Goal: Book appointment/travel/reservation

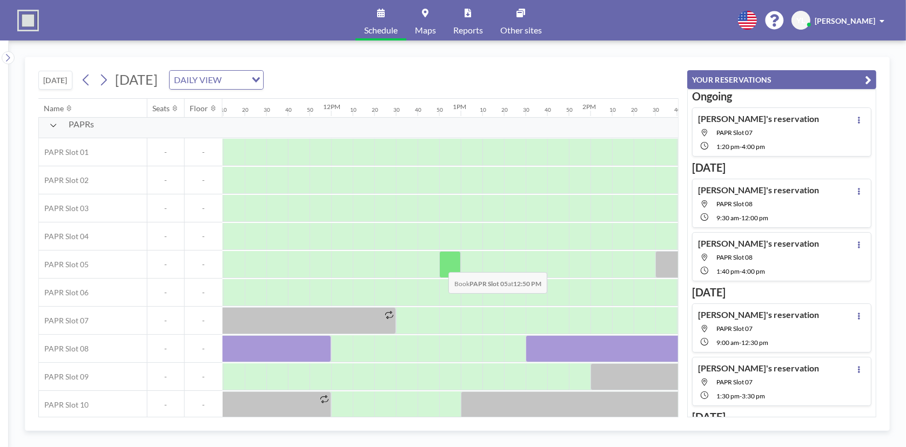
scroll to position [13, 1447]
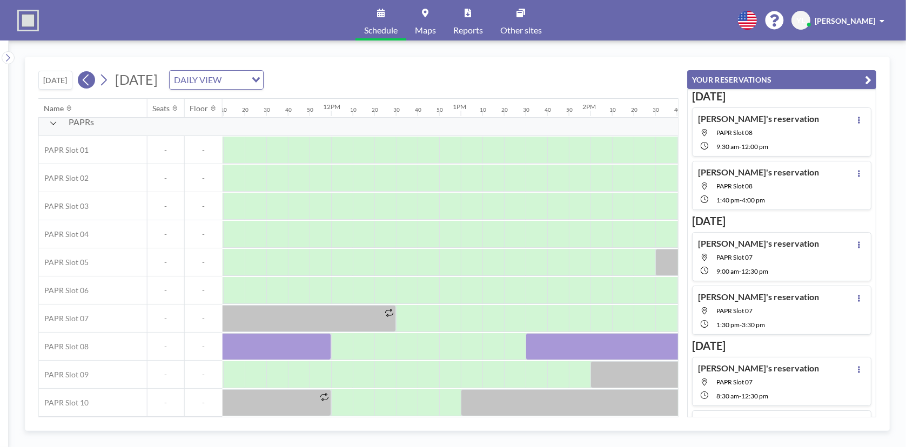
click at [91, 79] on icon at bounding box center [86, 80] width 10 height 16
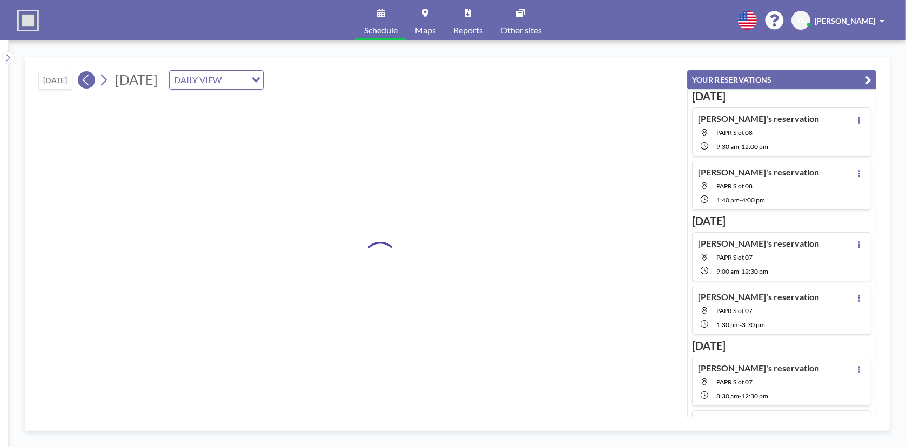
click at [91, 79] on icon at bounding box center [86, 80] width 10 height 16
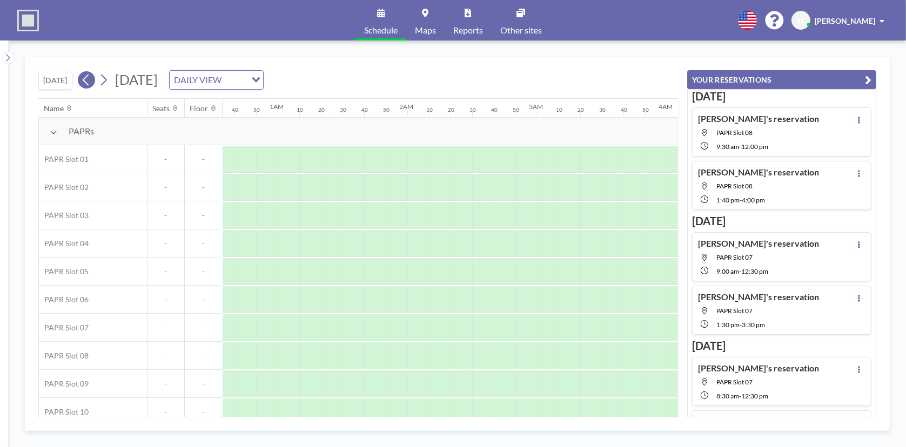
scroll to position [0, 708]
click at [91, 79] on icon at bounding box center [86, 80] width 10 height 16
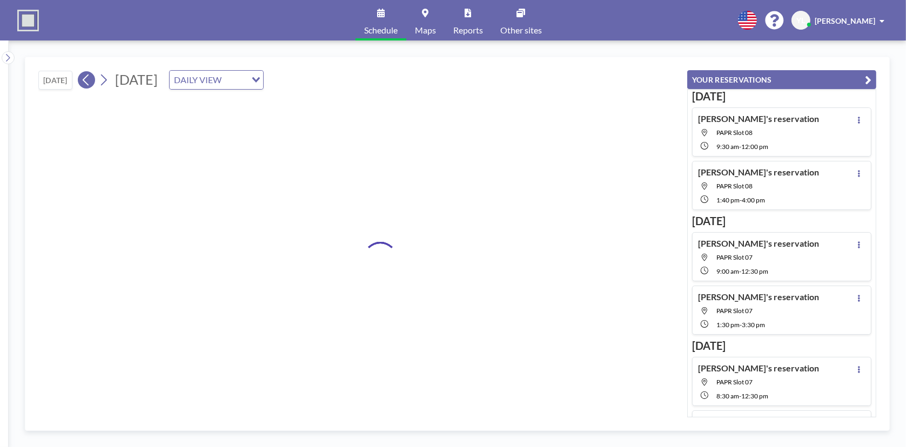
click at [91, 79] on icon at bounding box center [86, 80] width 10 height 16
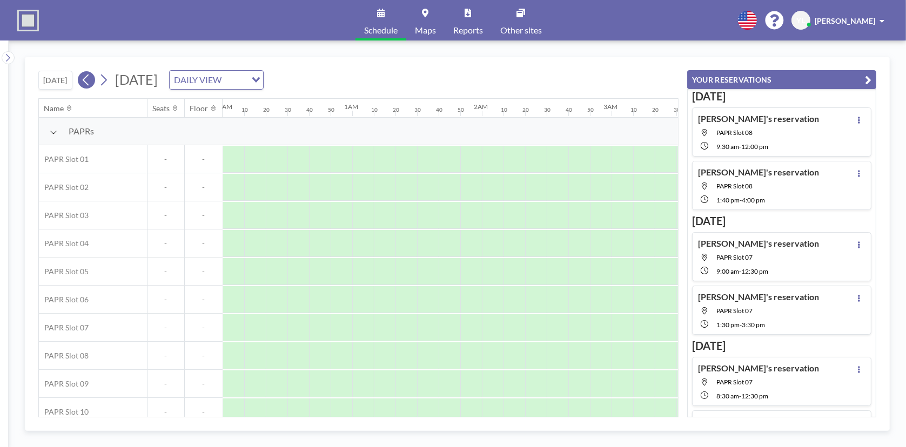
scroll to position [0, 270]
click at [91, 79] on icon at bounding box center [86, 80] width 10 height 16
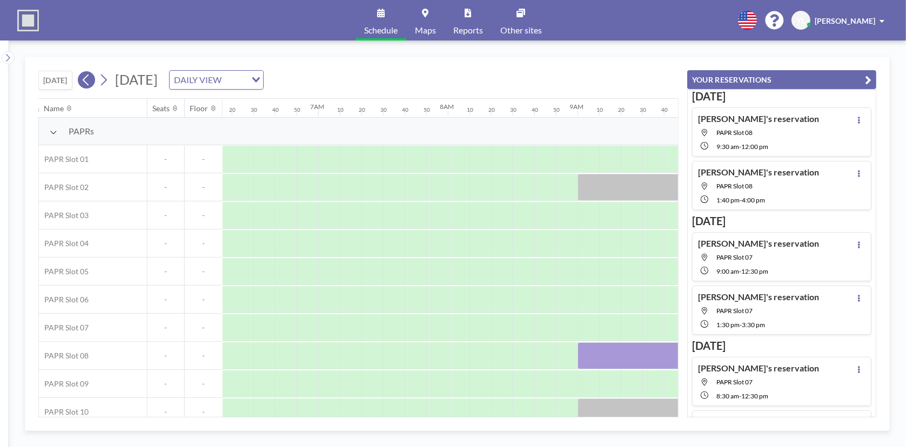
scroll to position [0, 1015]
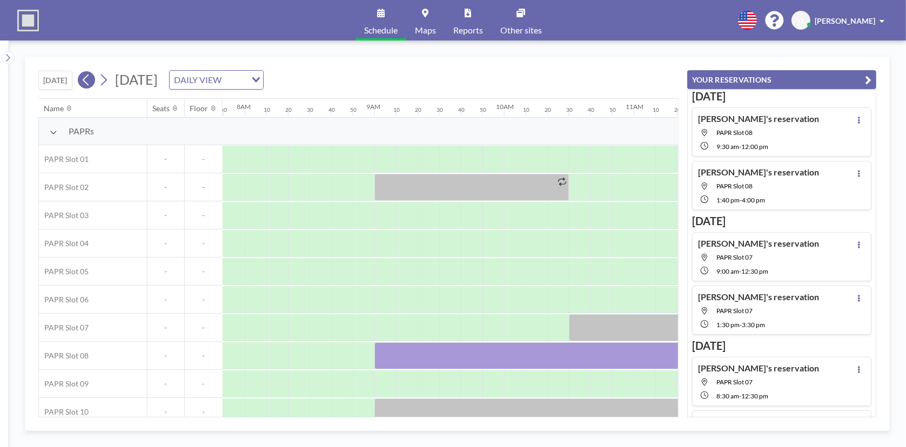
click at [91, 79] on icon at bounding box center [86, 80] width 10 height 16
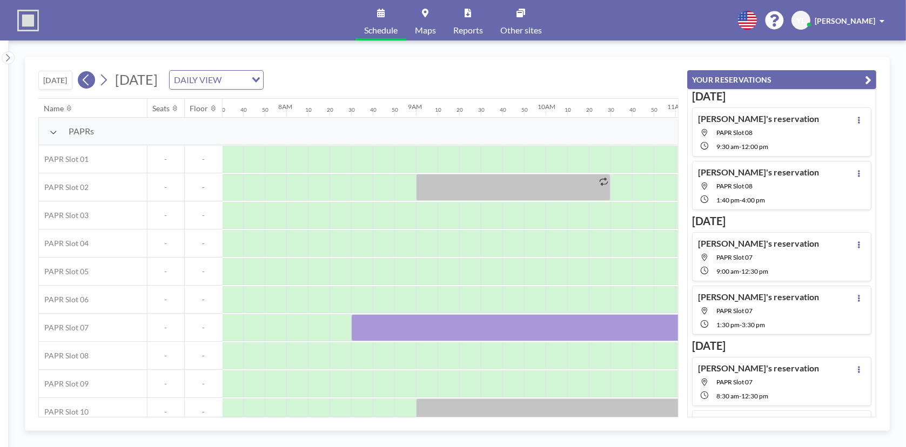
click at [91, 79] on icon at bounding box center [86, 80] width 10 height 16
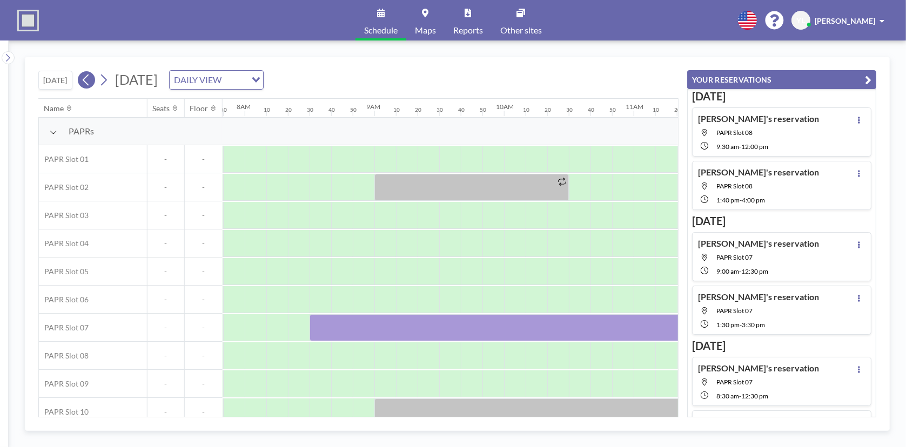
click at [91, 79] on icon at bounding box center [86, 80] width 10 height 16
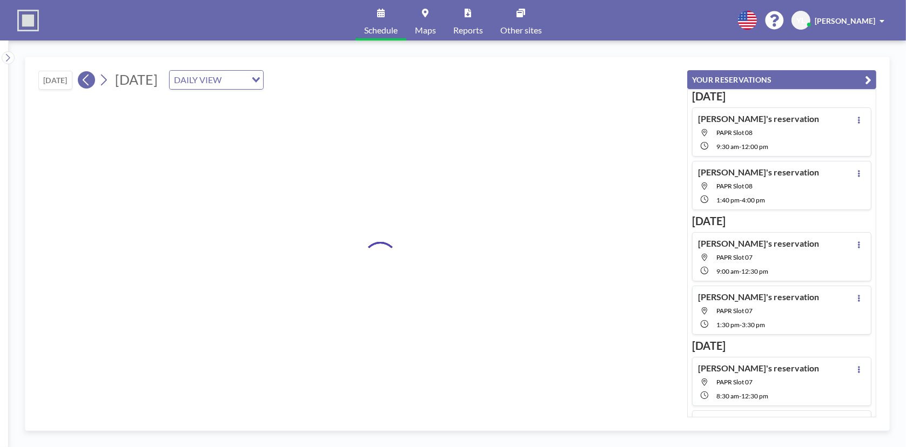
click at [91, 79] on icon at bounding box center [86, 80] width 10 height 16
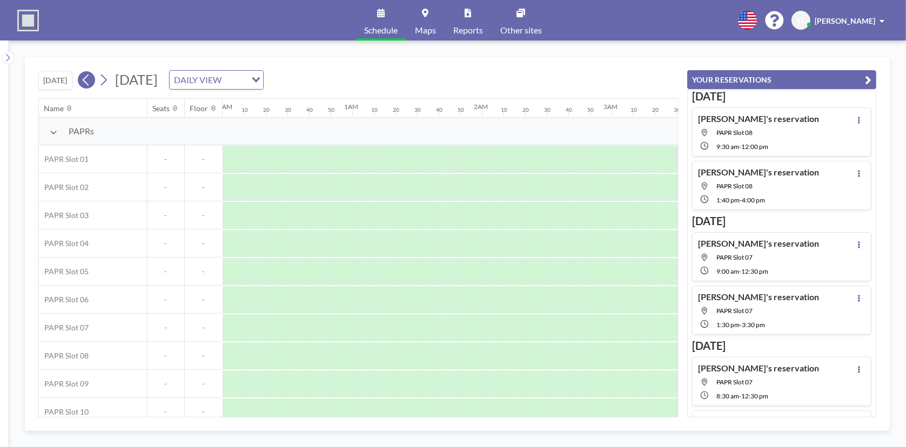
scroll to position [0, 0]
click at [91, 79] on icon at bounding box center [86, 80] width 10 height 16
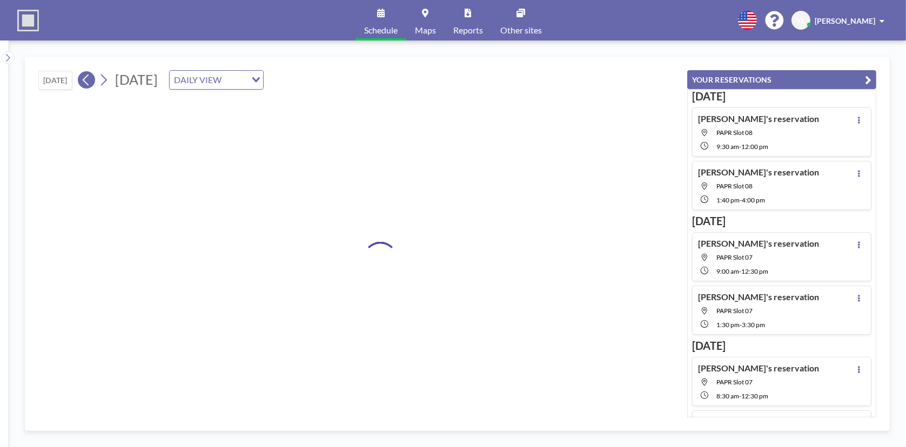
click at [91, 79] on icon at bounding box center [86, 80] width 10 height 16
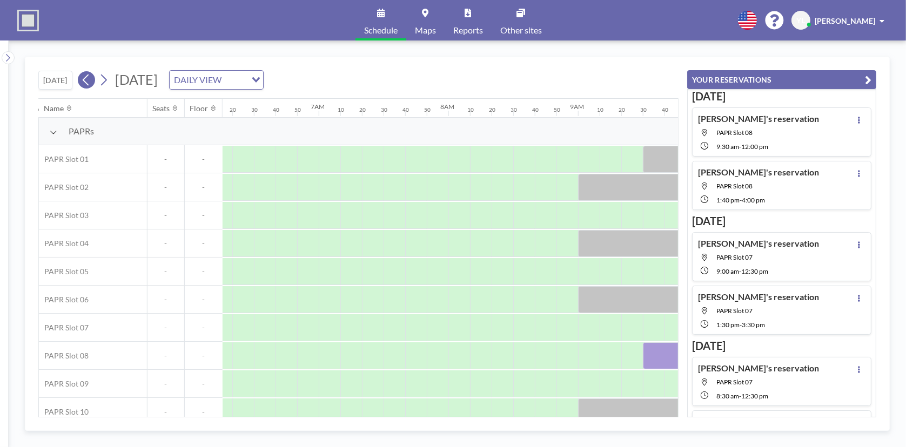
scroll to position [0, 1015]
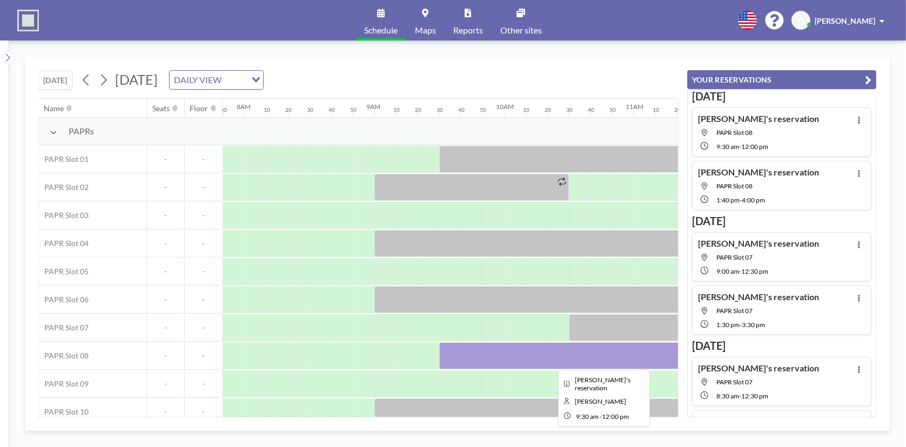
click at [592, 351] on div at bounding box center [601, 355] width 324 height 27
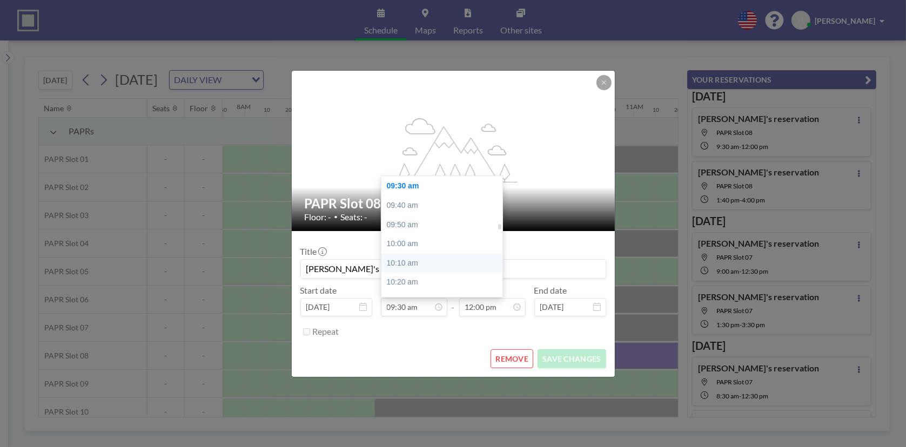
scroll to position [1149, 0]
click at [420, 242] on div "10:30 am" at bounding box center [444, 247] width 126 height 19
type input "10:30 am"
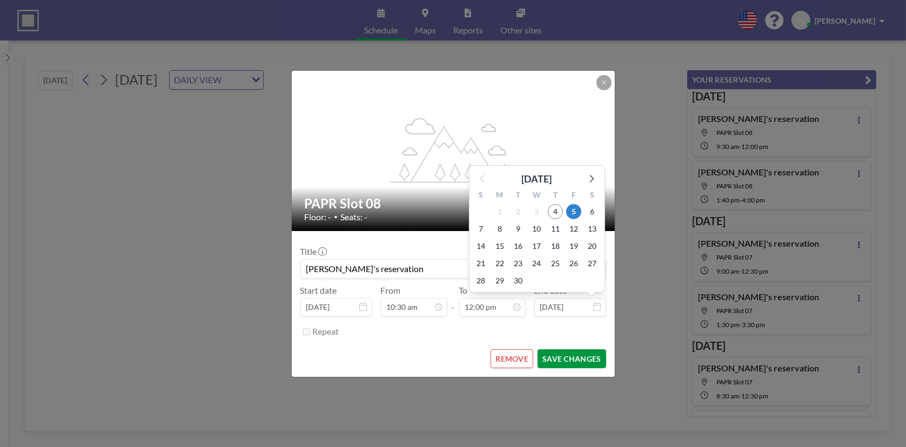
scroll to position [1383, 0]
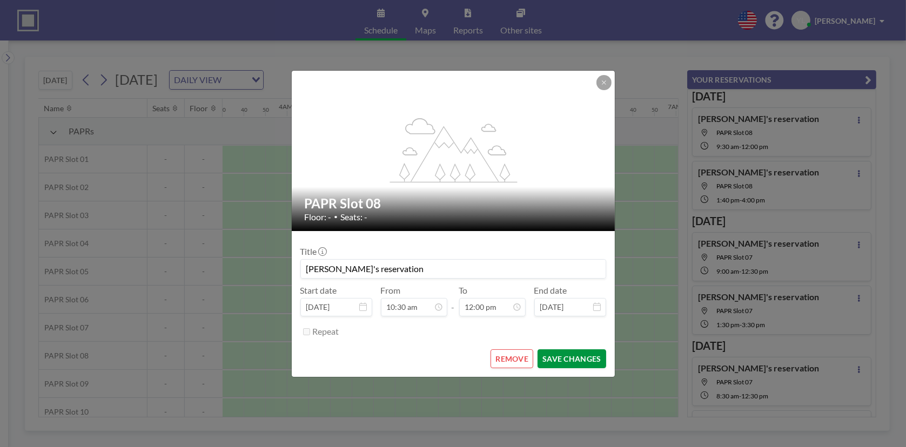
click at [581, 354] on button "SAVE CHANGES" at bounding box center [571, 359] width 68 height 19
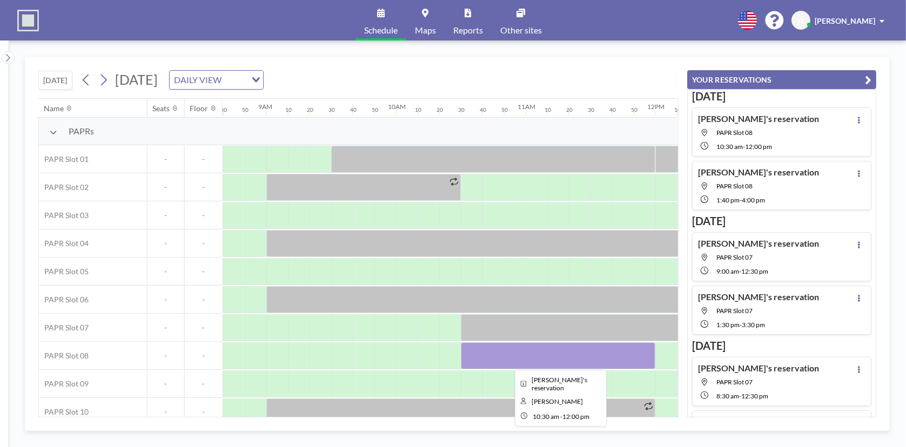
scroll to position [13, 1123]
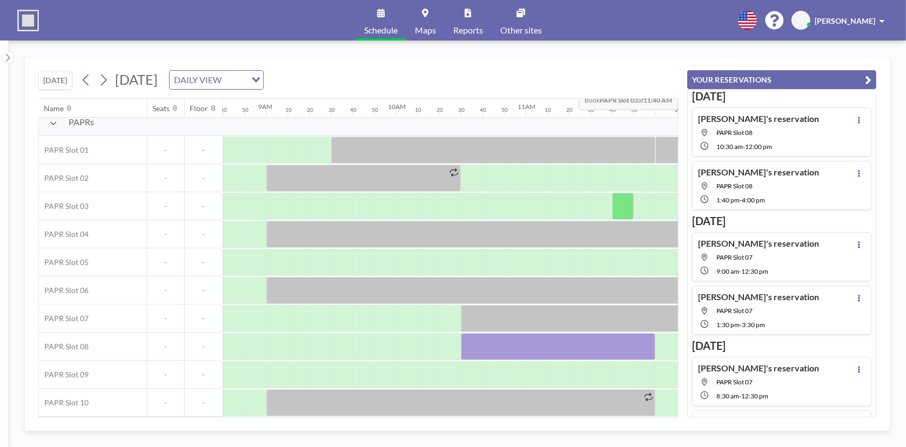
drag, startPoint x: 871, startPoint y: 80, endPoint x: 856, endPoint y: 76, distance: 15.6
click at [871, 80] on button "YOUR RESERVATIONS" at bounding box center [781, 79] width 189 height 19
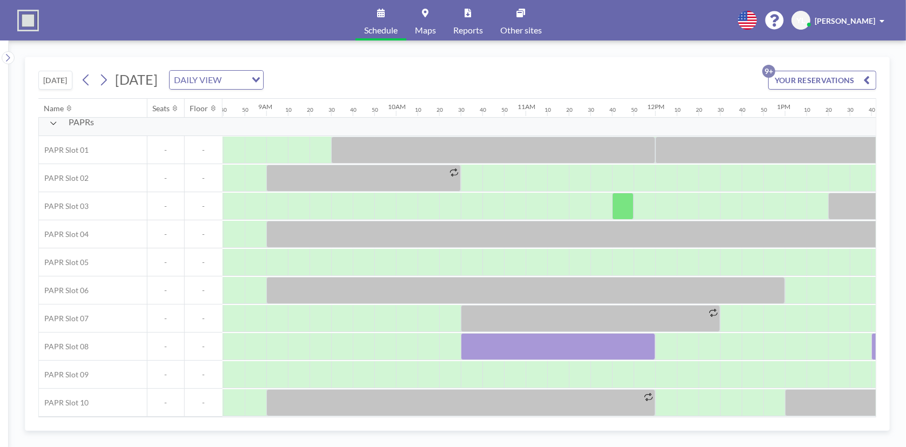
click at [642, 60] on div "[DATE] [DATE] DAILY VIEW Loading... YOUR RESERVATIONS 9+" at bounding box center [457, 77] width 838 height 41
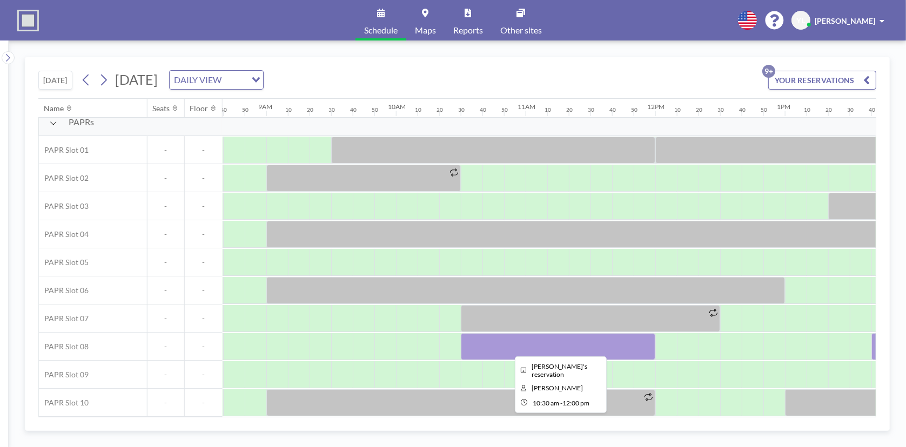
click at [512, 340] on div at bounding box center [558, 346] width 194 height 27
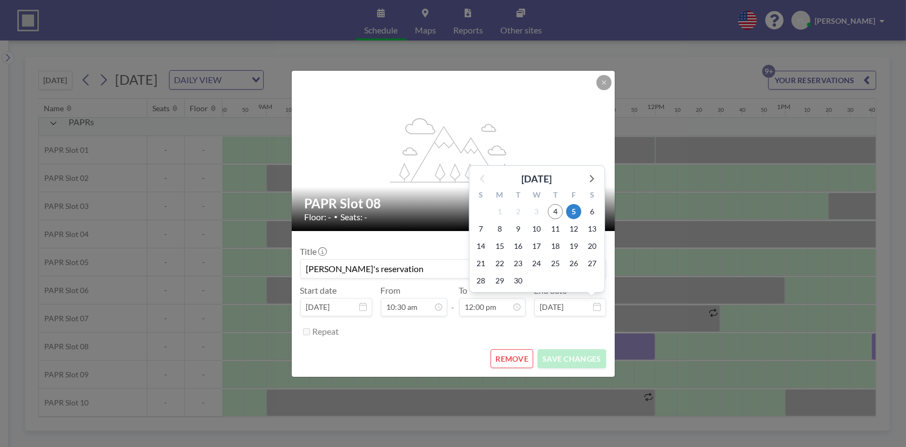
scroll to position [1383, 0]
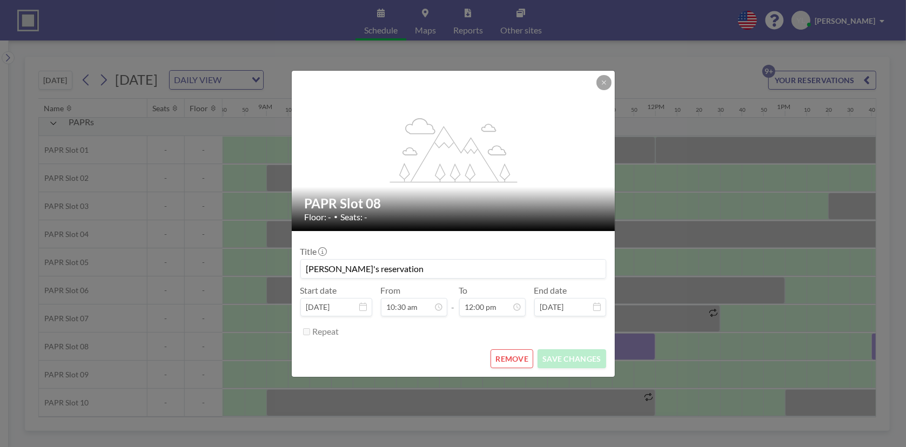
click at [604, 91] on div "flex-grow: 1.2;" at bounding box center [454, 151] width 324 height 160
click at [606, 86] on button at bounding box center [603, 82] width 15 height 15
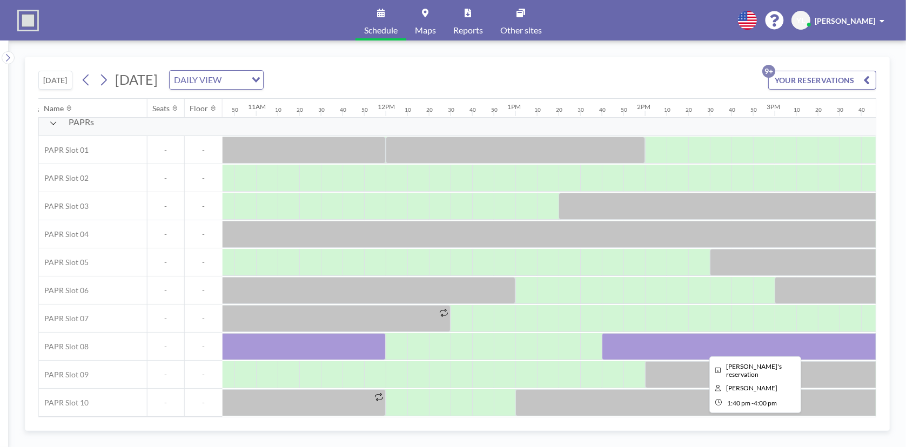
scroll to position [13, 1393]
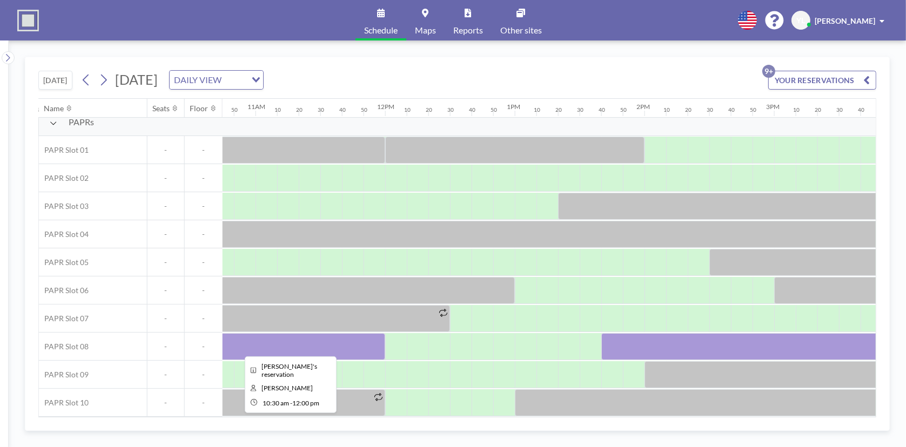
click at [317, 347] on div at bounding box center [288, 346] width 194 height 27
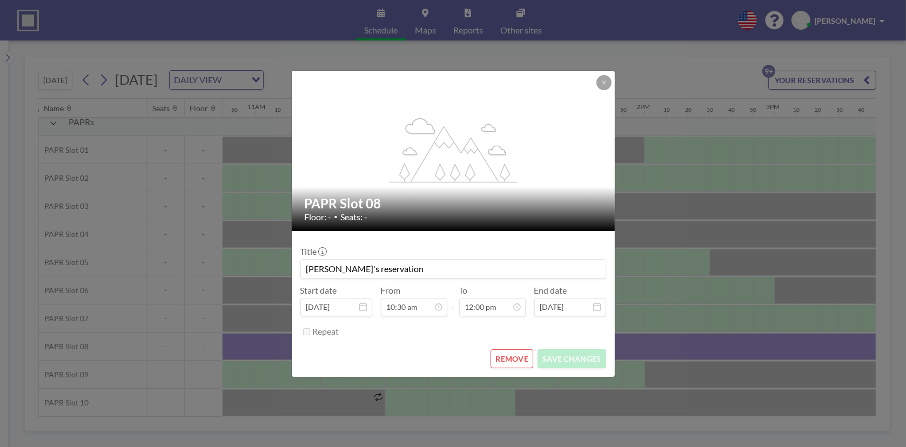
click at [522, 353] on button "REMOVE" at bounding box center [511, 359] width 43 height 19
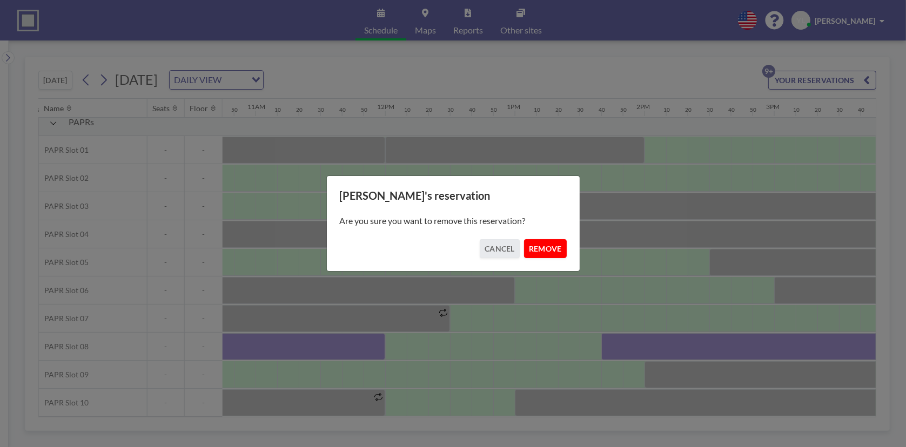
click at [545, 248] on button "REMOVE" at bounding box center [545, 248] width 43 height 19
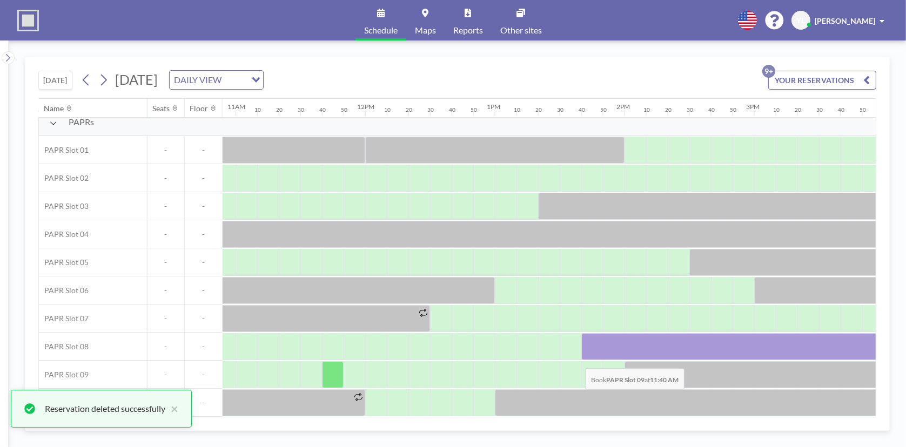
scroll to position [13, 1501]
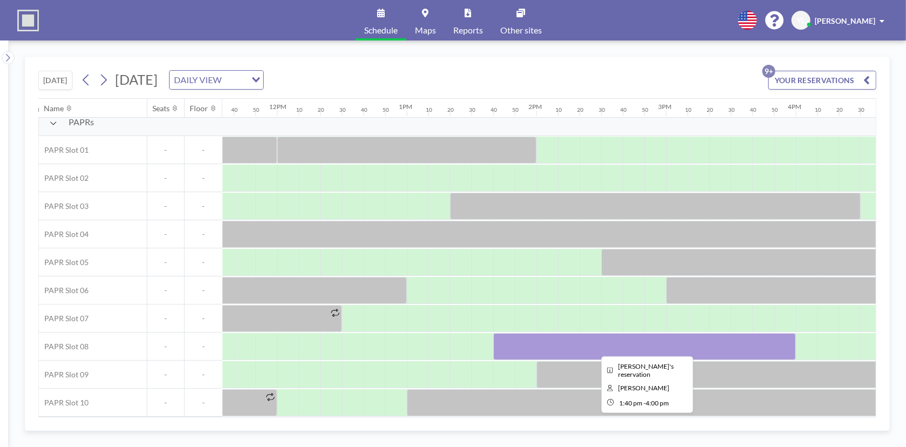
click at [491, 345] on div at bounding box center [277, 347] width 3112 height 28
click at [549, 339] on div at bounding box center [644, 346] width 303 height 27
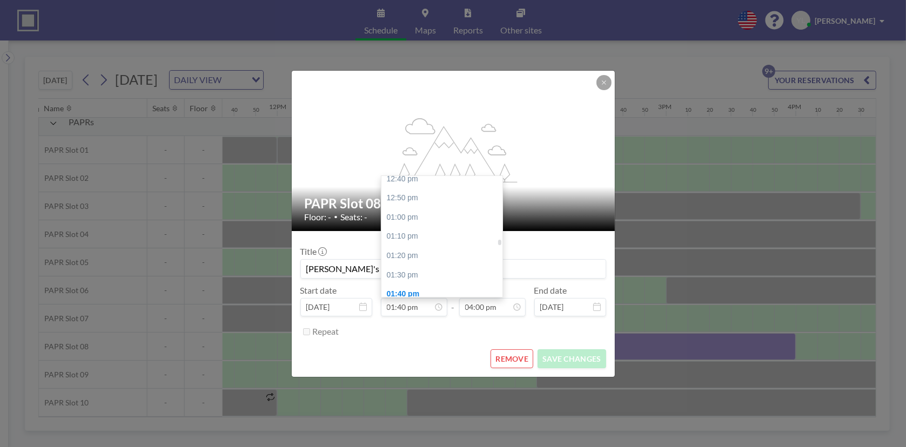
scroll to position [1467, 0]
click at [420, 276] on div "01:30 pm" at bounding box center [444, 275] width 126 height 19
type input "01:30 pm"
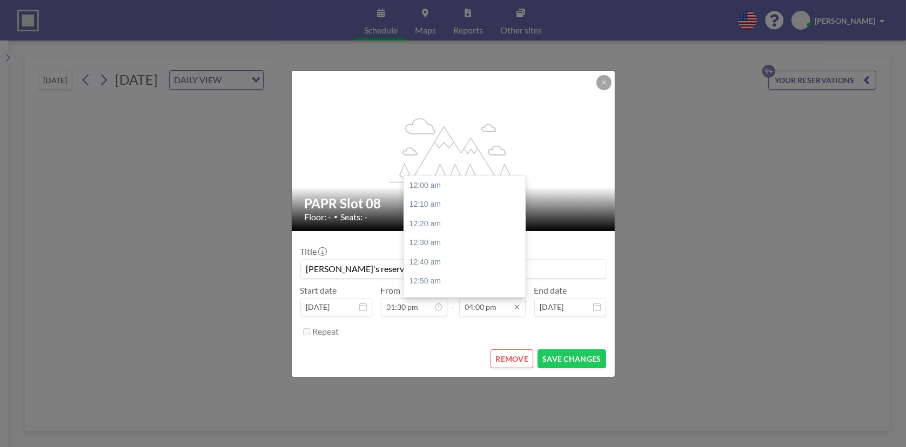
scroll to position [1844, 0]
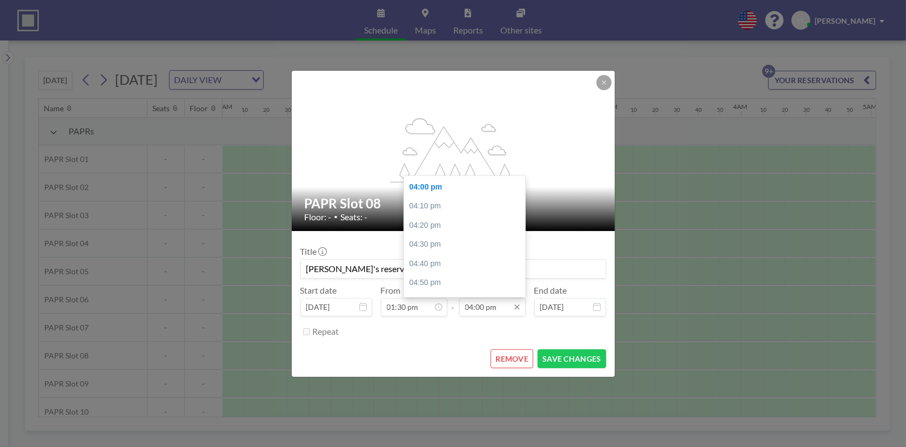
click at [483, 308] on input "04:00 pm" at bounding box center [492, 307] width 66 height 18
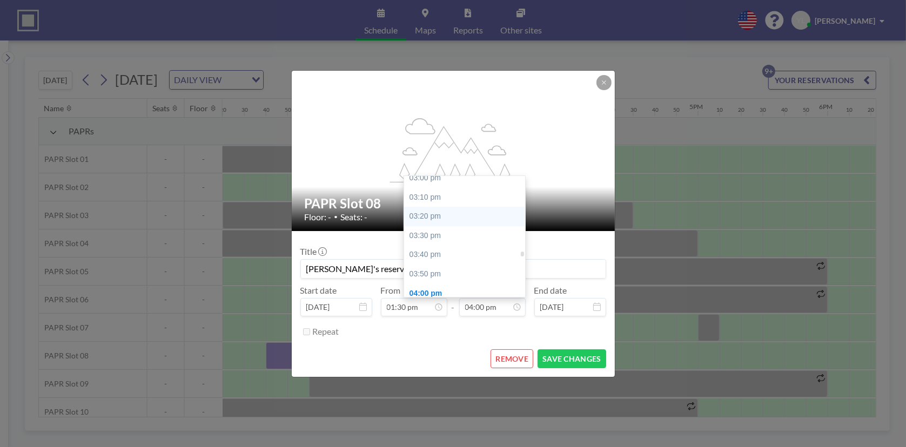
scroll to position [1736, 0]
click at [449, 240] on div "03:30 pm" at bounding box center [467, 237] width 126 height 19
type input "03:30 pm"
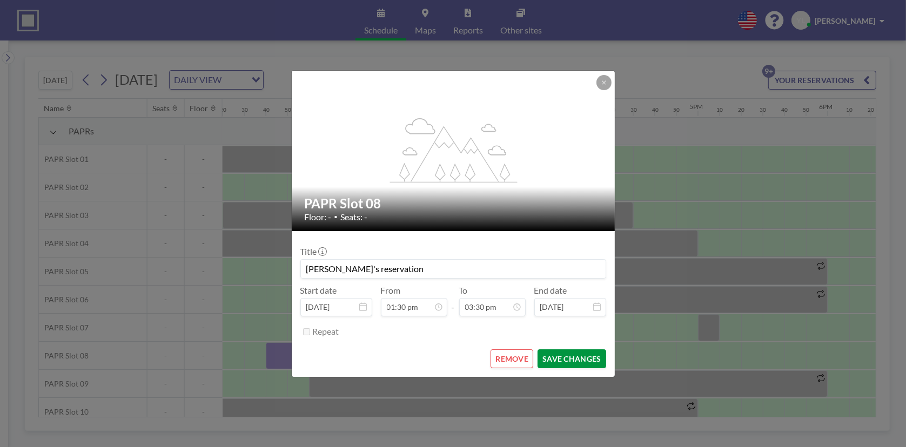
click at [590, 357] on button "SAVE CHANGES" at bounding box center [571, 359] width 68 height 19
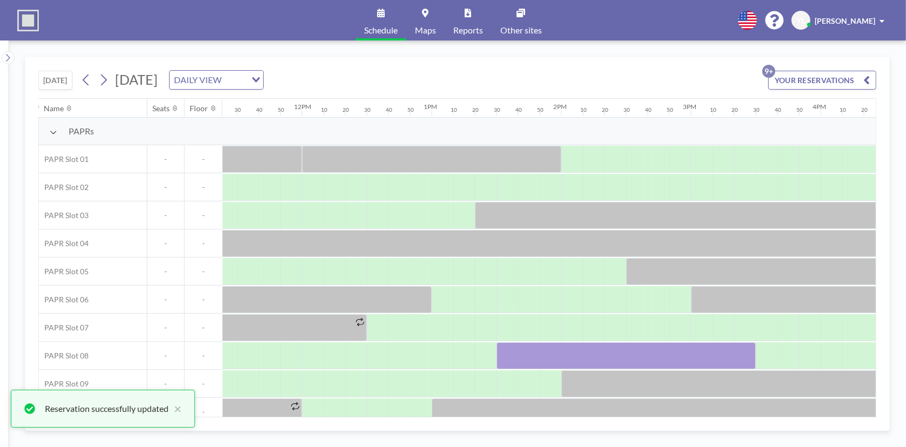
scroll to position [0, 1459]
